Goal: Task Accomplishment & Management: Use online tool/utility

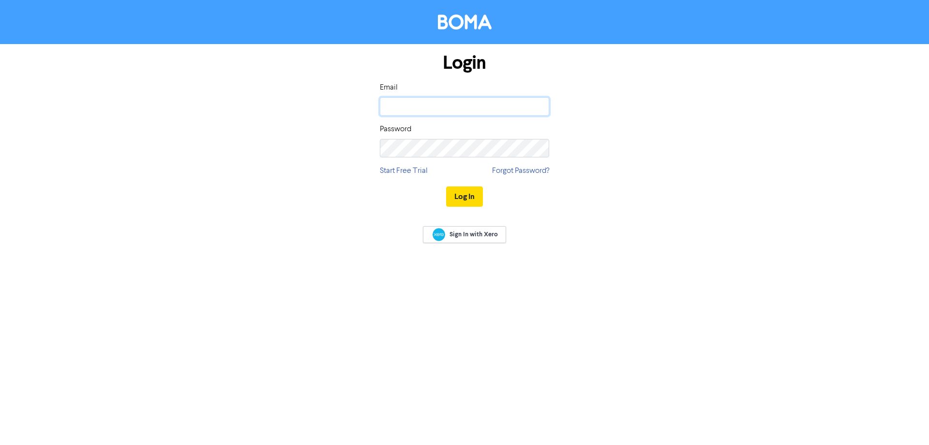
click at [486, 98] on input "email" at bounding box center [464, 106] width 169 height 18
type input "[EMAIL_ADDRESS][DOMAIN_NAME]"
click at [446, 186] on button "Log In" at bounding box center [464, 196] width 37 height 20
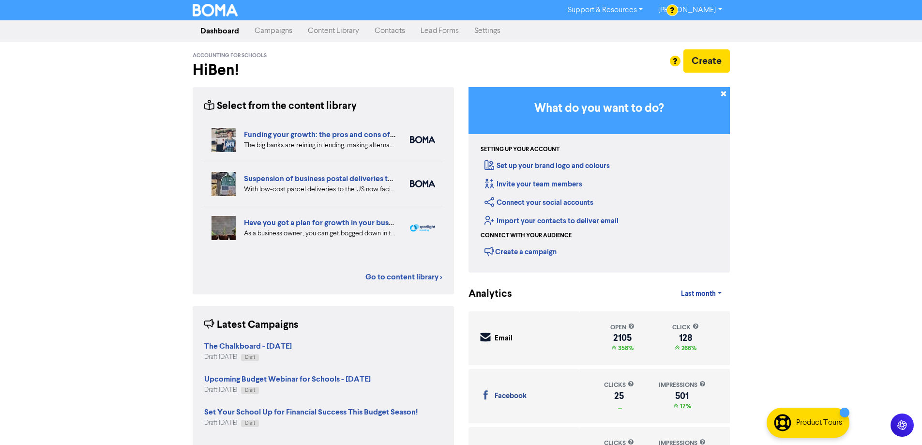
click at [286, 33] on link "Campaigns" at bounding box center [273, 30] width 53 height 19
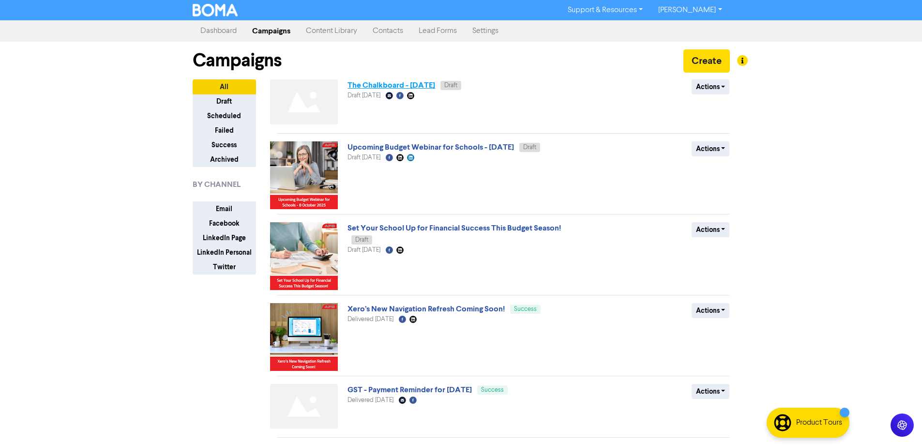
click at [425, 89] on link "The Chalkboard - [DATE]" at bounding box center [392, 85] width 88 height 10
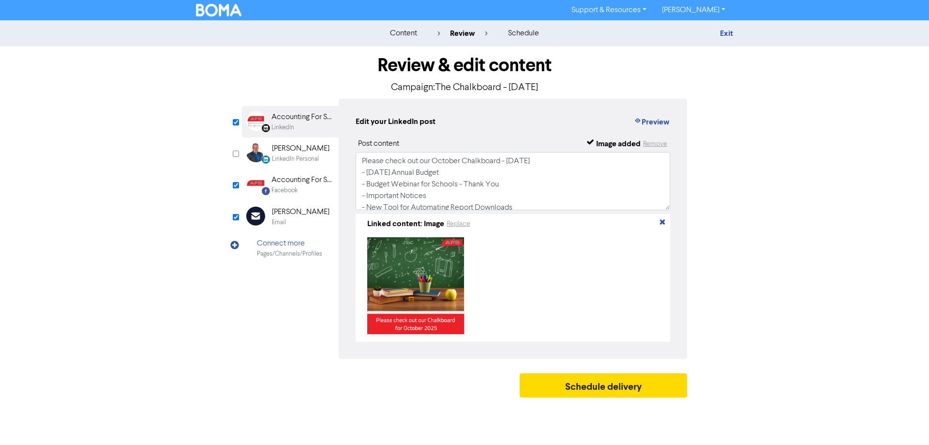
click at [296, 212] on div "[PERSON_NAME]" at bounding box center [301, 212] width 58 height 12
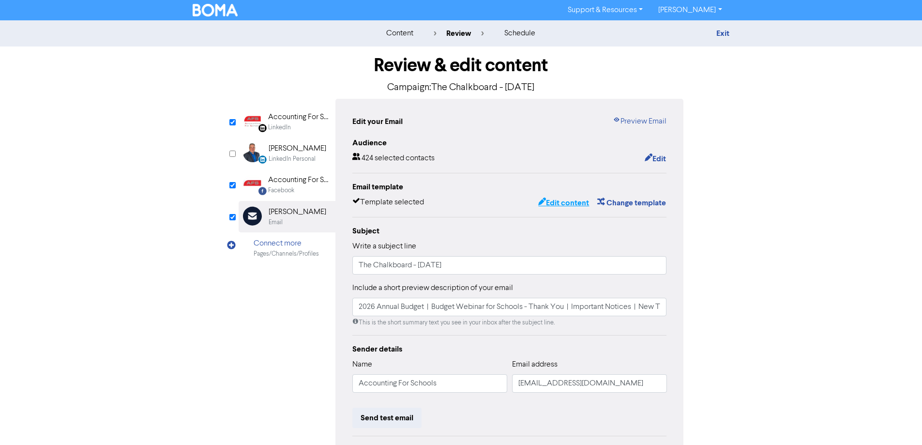
click at [567, 205] on button "Edit content" at bounding box center [564, 203] width 52 height 13
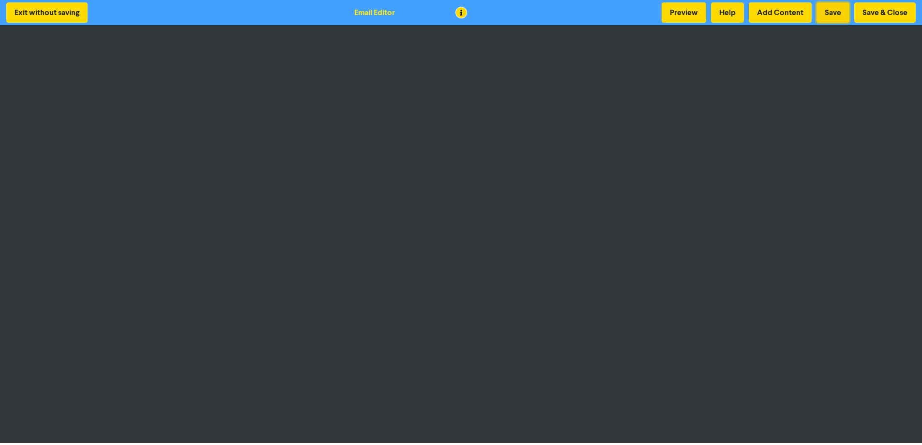
click at [833, 17] on button "Save" at bounding box center [833, 12] width 33 height 20
click at [876, 12] on button "Save & Close" at bounding box center [884, 12] width 61 height 20
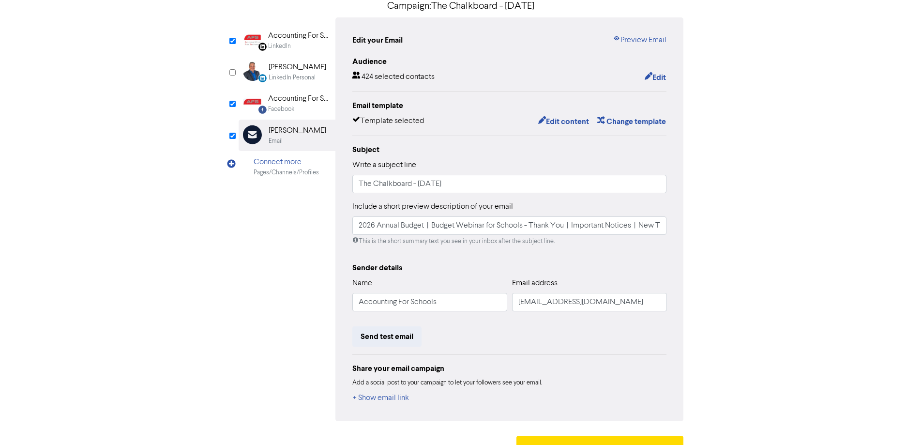
scroll to position [97, 0]
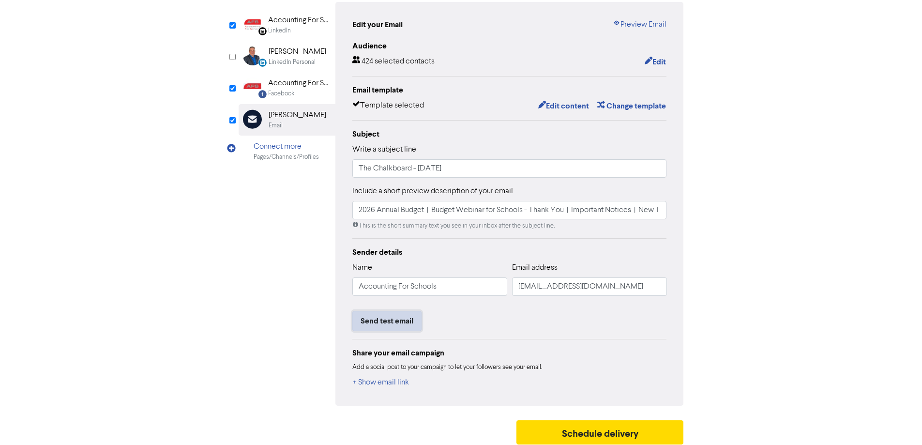
click at [390, 321] on button "Send test email" at bounding box center [386, 321] width 69 height 20
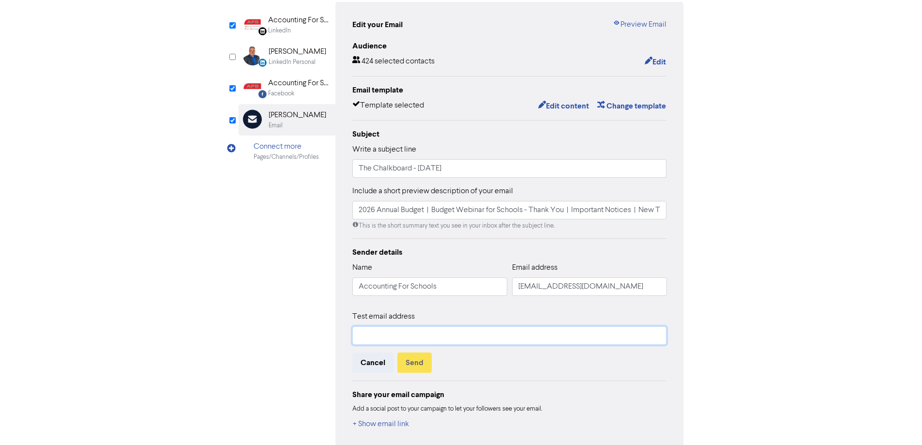
click at [435, 336] on input "text" at bounding box center [509, 335] width 315 height 18
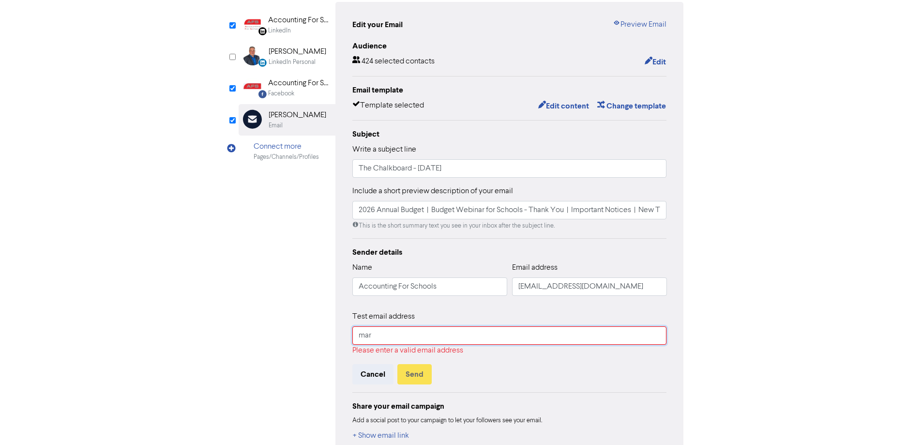
type input "[EMAIL_ADDRESS][DOMAIN_NAME]"
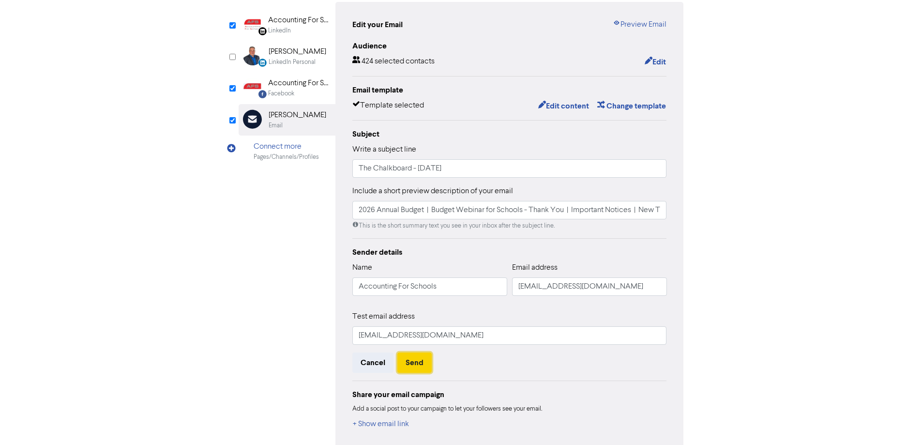
click at [426, 360] on button "Send" at bounding box center [414, 362] width 34 height 20
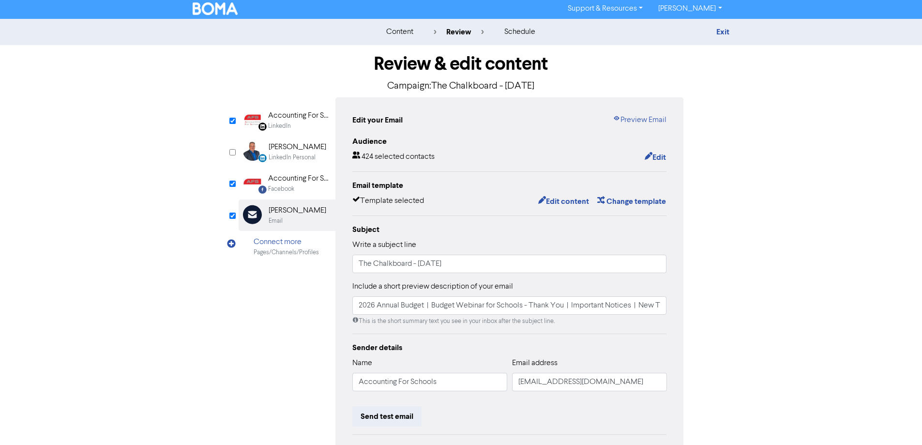
scroll to position [0, 0]
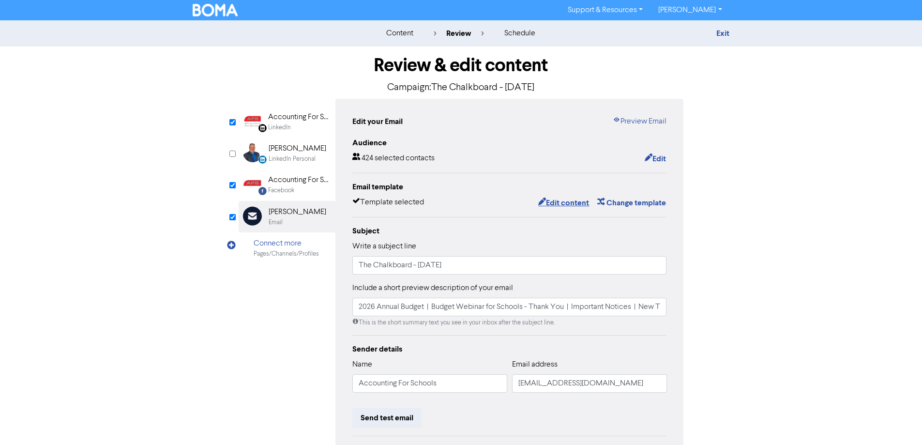
drag, startPoint x: 566, startPoint y: 201, endPoint x: 316, endPoint y: 144, distance: 257.3
click at [566, 201] on button "Edit content" at bounding box center [564, 203] width 52 height 13
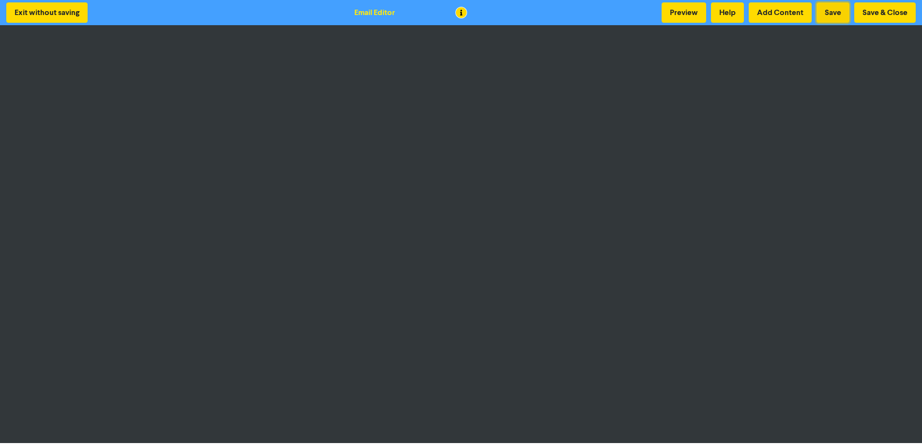
click at [836, 11] on button "Save" at bounding box center [833, 12] width 33 height 20
click at [836, 12] on button "Save" at bounding box center [833, 12] width 33 height 20
